Goal: Task Accomplishment & Management: Use online tool/utility

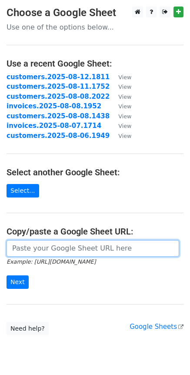
click at [30, 249] on input "url" at bounding box center [93, 248] width 173 height 17
paste input "https://docs.google.com/spreadsheets/d/1_f1GOJdTzzt3BmmQcOyyLUYeIDGOyf-nmQ0PzoO…"
type input "https://docs.google.com/spreadsheets/d/1_f1GOJdTzzt3BmmQcOyyLUYeIDGOyf-nmQ0PzoO…"
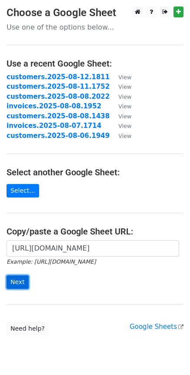
click at [17, 284] on input "Next" at bounding box center [18, 281] width 22 height 13
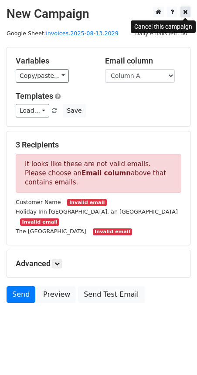
click at [186, 11] on icon at bounding box center [185, 12] width 5 height 6
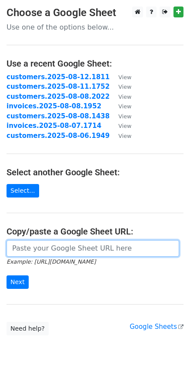
click at [50, 247] on input "url" at bounding box center [93, 248] width 173 height 17
paste input "[URL][DOMAIN_NAME]"
type input "[URL][DOMAIN_NAME]"
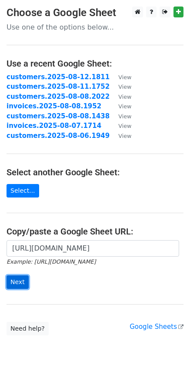
scroll to position [0, 0]
click at [15, 286] on input "Next" at bounding box center [18, 281] width 22 height 13
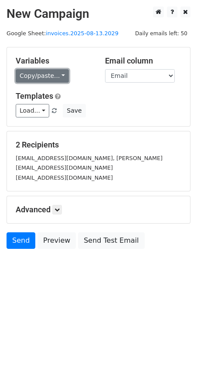
click at [55, 75] on link "Copy/paste..." at bounding box center [42, 75] width 53 height 13
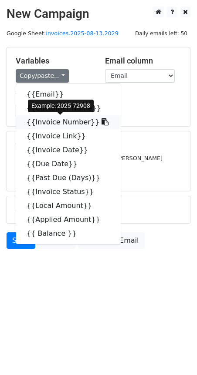
click at [101, 123] on icon at bounding box center [104, 121] width 7 height 7
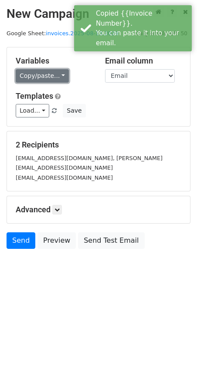
click at [60, 78] on link "Copy/paste..." at bounding box center [42, 75] width 53 height 13
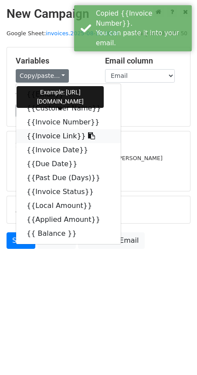
click at [80, 136] on link "{{Invoice Link}}" at bounding box center [68, 136] width 104 height 14
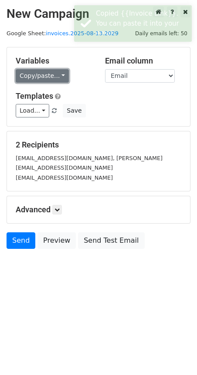
click at [58, 78] on link "Copy/paste..." at bounding box center [42, 75] width 53 height 13
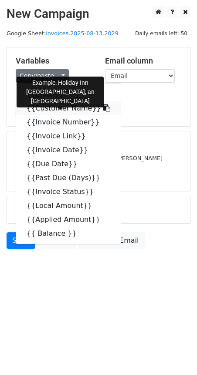
click at [103, 110] on icon at bounding box center [106, 107] width 7 height 7
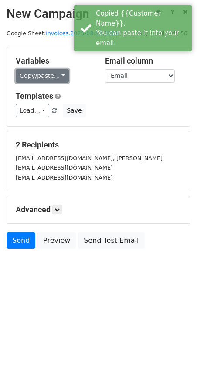
click at [57, 77] on link "Copy/paste..." at bounding box center [42, 75] width 53 height 13
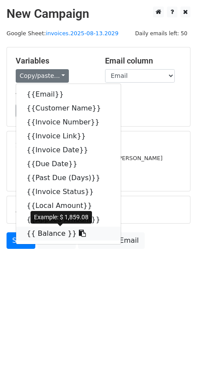
click at [79, 234] on icon at bounding box center [82, 233] width 7 height 7
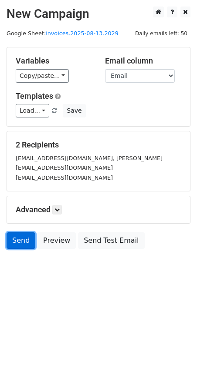
click at [22, 232] on link "Send" at bounding box center [21, 240] width 29 height 17
